Goal: Task Accomplishment & Management: Manage account settings

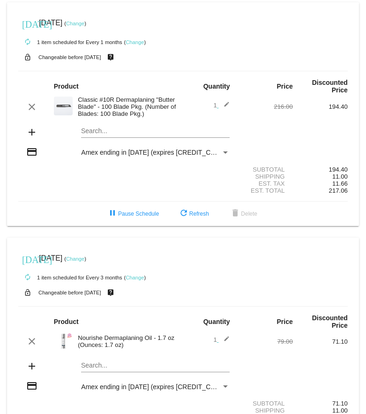
click at [99, 366] on mat-card "[DATE] [DATE] ( Change ) autorenew 1 item scheduled for Every 3 months ( Change…" at bounding box center [183, 349] width 352 height 223
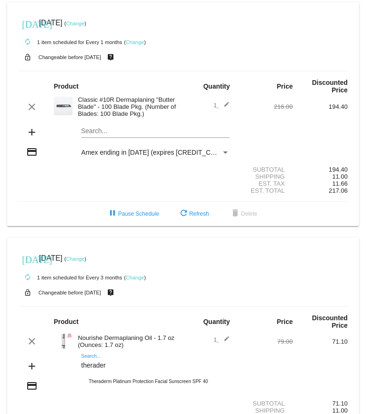
type input "theraderm"
drag, startPoint x: 111, startPoint y: 364, endPoint x: 69, endPoint y: 364, distance: 41.7
click at [69, 364] on div "add theraderm Search... Theraderm Platinum Protection Facial Sunscreen SPF 40" at bounding box center [182, 367] width 329 height 27
type input "ther"
click at [29, 365] on mat-icon "add" at bounding box center [31, 365] width 11 height 11
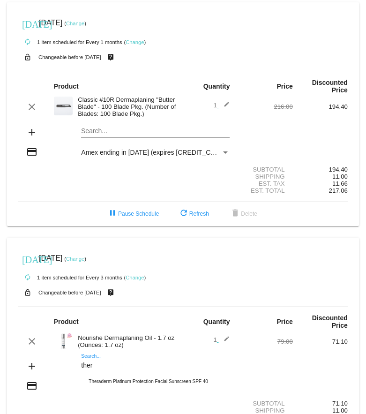
drag, startPoint x: 101, startPoint y: 364, endPoint x: 67, endPoint y: 363, distance: 34.2
click at [67, 363] on div "add ther Search... Theraderm Platinum Protection Facial Sunscreen SPF 40" at bounding box center [182, 367] width 329 height 27
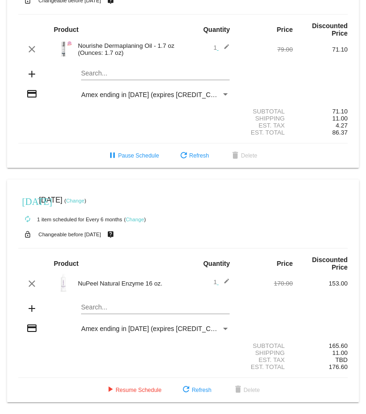
scroll to position [292, 0]
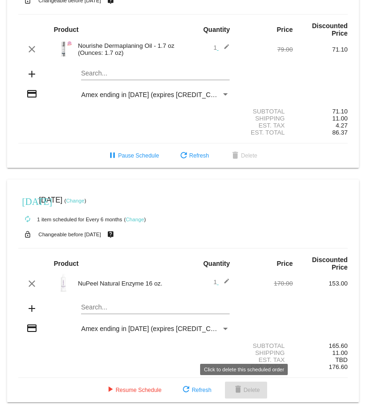
click at [236, 386] on mat-icon "delete" at bounding box center [237, 389] width 11 height 11
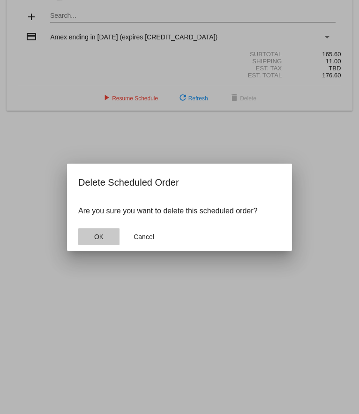
click at [103, 237] on span "OK" at bounding box center [98, 236] width 9 height 7
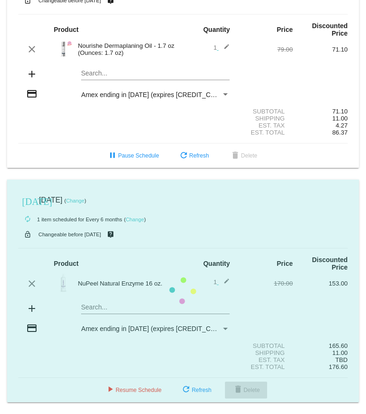
scroll to position [58, 0]
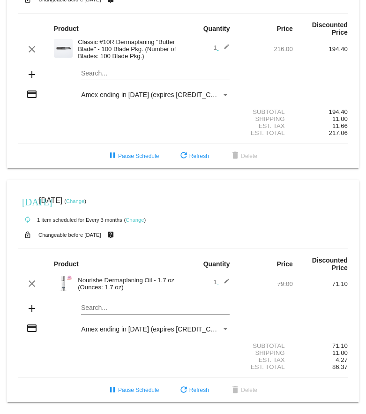
click at [87, 308] on div "Search..." at bounding box center [155, 309] width 149 height 27
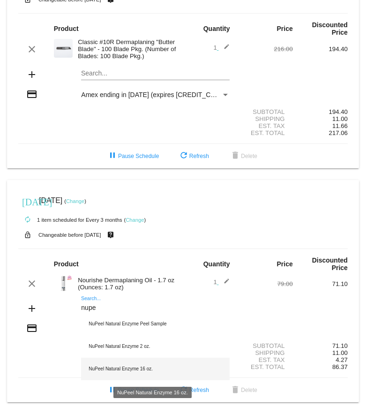
type input "nupe"
click at [103, 368] on div "NuPeel Natural Enzyme 16 oz." at bounding box center [155, 368] width 149 height 22
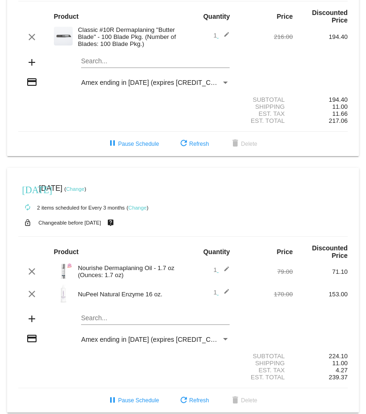
scroll to position [65, 0]
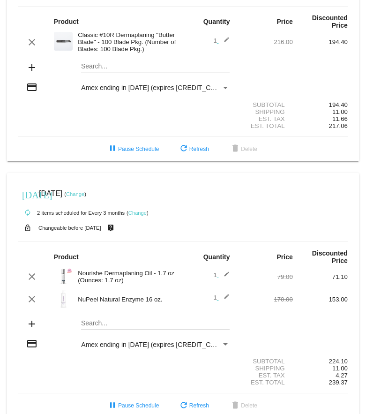
click at [134, 327] on div "Search..." at bounding box center [155, 321] width 149 height 18
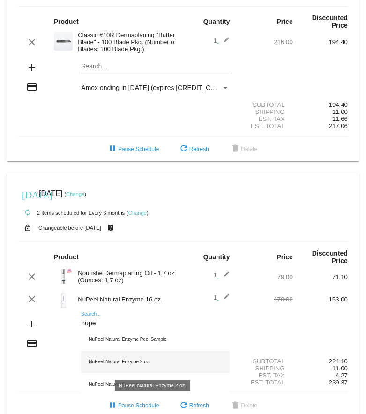
type input "nupe"
click at [131, 361] on div "NuPeel Natural Enzyme 2 oz." at bounding box center [155, 361] width 149 height 22
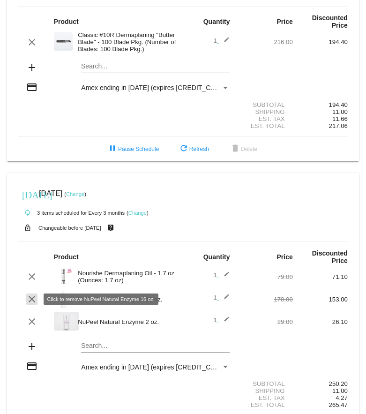
click at [31, 299] on mat-icon "clear" at bounding box center [31, 298] width 11 height 11
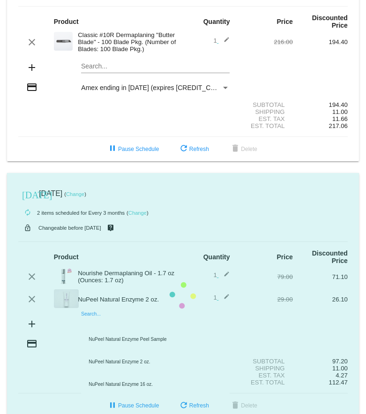
click at [142, 325] on mat-card "[DATE] [DATE] ( Change ) autorenew 2 items scheduled for Every 3 months ( Chang…" at bounding box center [183, 295] width 352 height 245
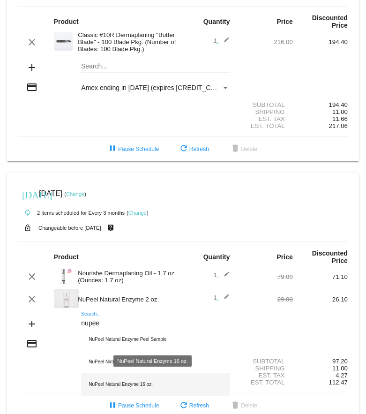
type input "nupee"
click at [128, 385] on div "NuPeel Natural Enzyme 16 oz." at bounding box center [155, 384] width 149 height 22
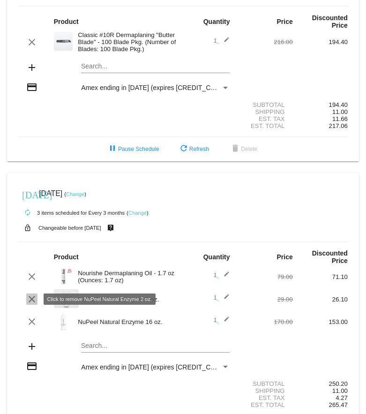
click at [32, 298] on mat-icon "clear" at bounding box center [31, 298] width 11 height 11
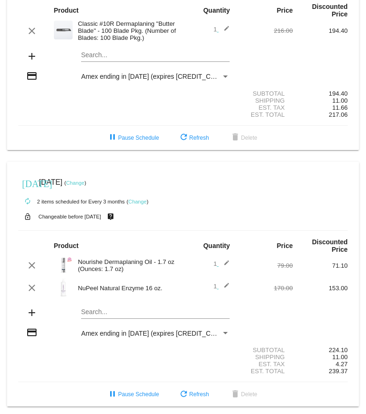
scroll to position [80, 0]
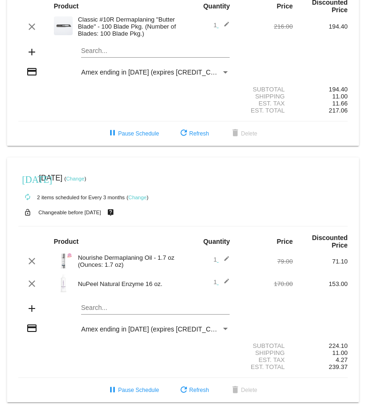
click at [84, 178] on link "Change" at bounding box center [75, 179] width 18 height 6
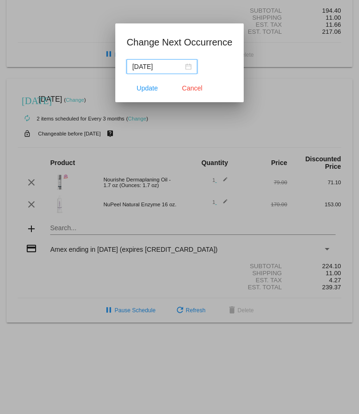
click at [185, 65] on div "[DATE]" at bounding box center [161, 66] width 59 height 10
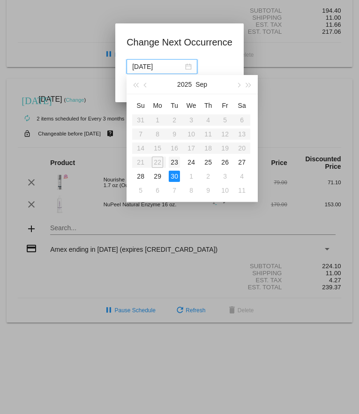
click at [171, 163] on div "23" at bounding box center [174, 161] width 11 height 11
type input "[DATE]"
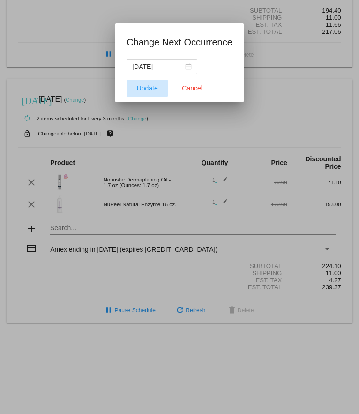
click at [156, 87] on span "Update" at bounding box center [147, 87] width 21 height 7
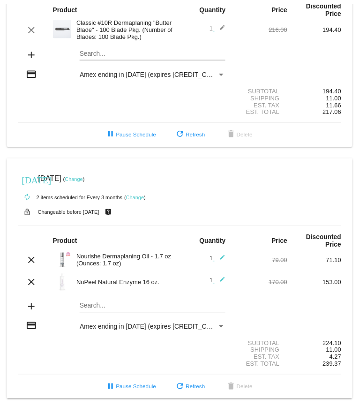
scroll to position [0, 0]
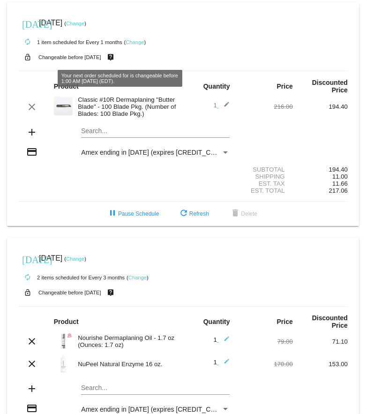
click at [133, 44] on link "Change" at bounding box center [135, 42] width 18 height 6
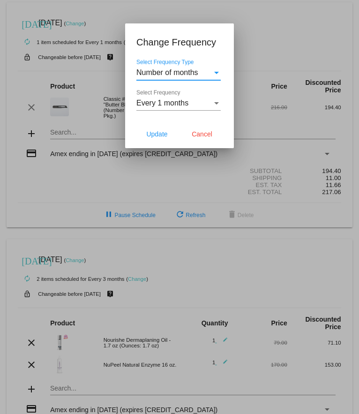
click at [215, 72] on div "Select Frequency Type" at bounding box center [216, 73] width 5 height 2
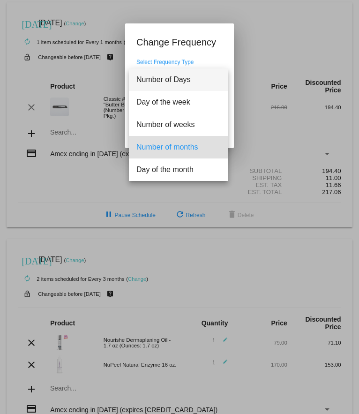
click at [187, 83] on span "Number of Days" at bounding box center [178, 79] width 84 height 22
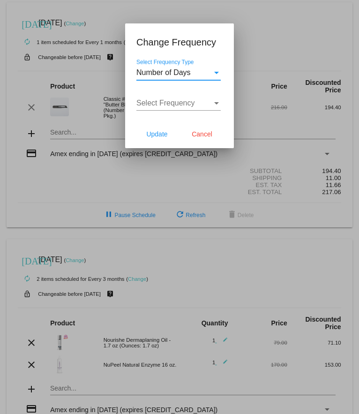
click at [215, 101] on div "Select Frequency" at bounding box center [216, 103] width 8 height 8
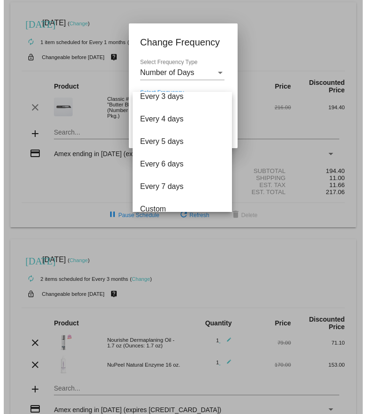
scroll to position [37, 0]
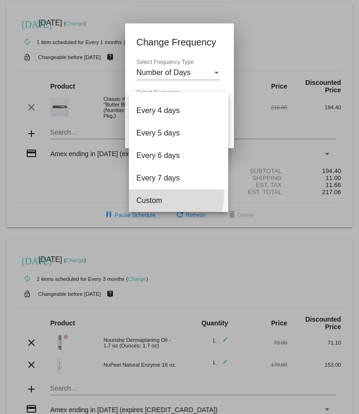
click at [167, 195] on span "Custom" at bounding box center [178, 200] width 84 height 22
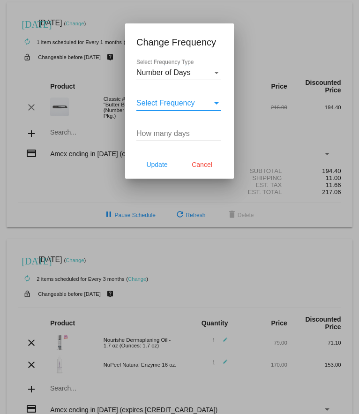
click at [152, 130] on input "How many days" at bounding box center [178, 133] width 84 height 8
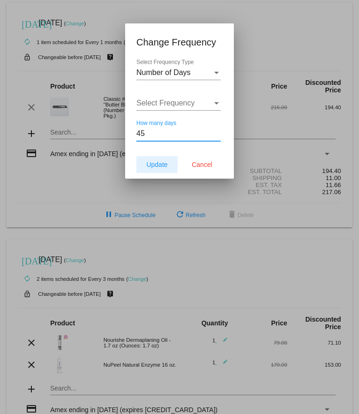
type input "45"
click at [153, 161] on span "Update" at bounding box center [156, 164] width 21 height 7
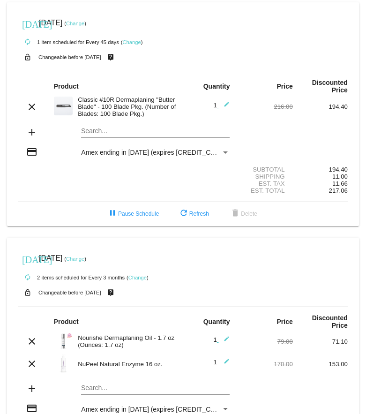
click at [134, 41] on link "Change" at bounding box center [131, 42] width 18 height 6
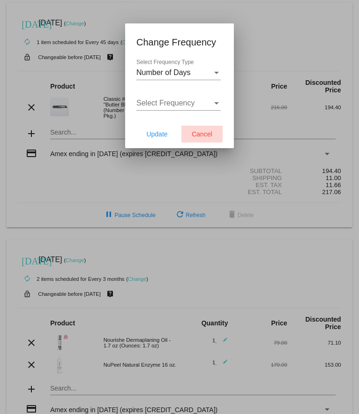
click at [202, 133] on span "Cancel" at bounding box center [202, 133] width 21 height 7
